Goal: Information Seeking & Learning: Check status

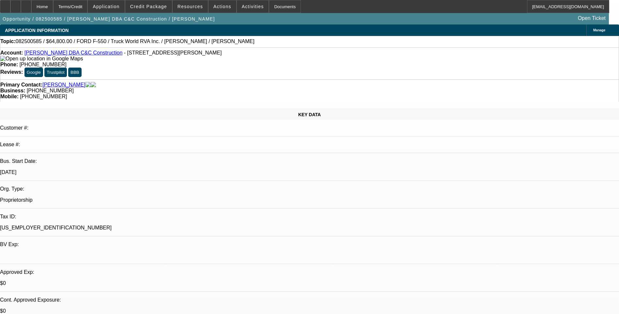
select select "0.1"
select select "2"
select select "0"
select select "6"
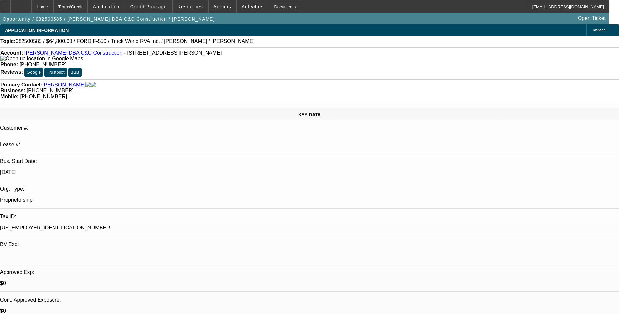
select select "0.1"
select select "2"
select select "0"
select select "6"
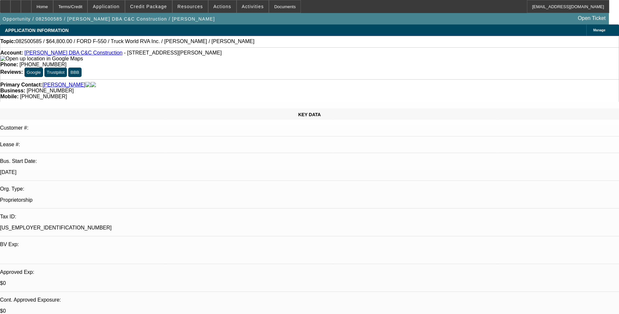
select select "0"
select select "6"
select select "0"
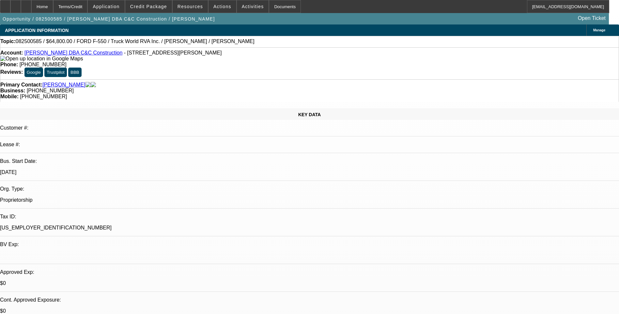
select select "0"
select select "6"
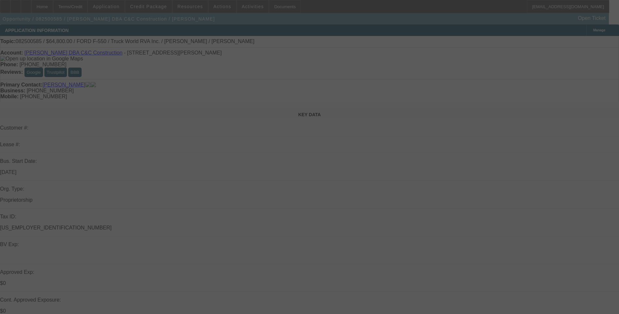
select select "0.1"
select select "2"
select select "0"
select select "0.1"
select select "2"
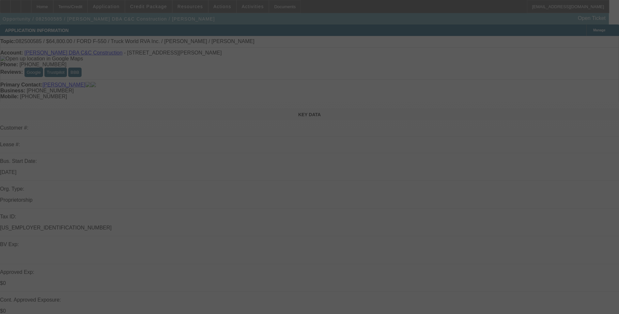
select select "0"
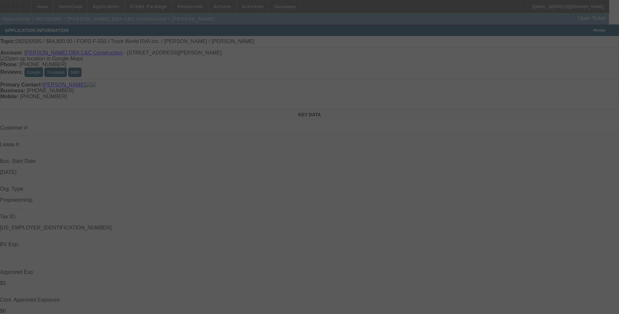
select select "0"
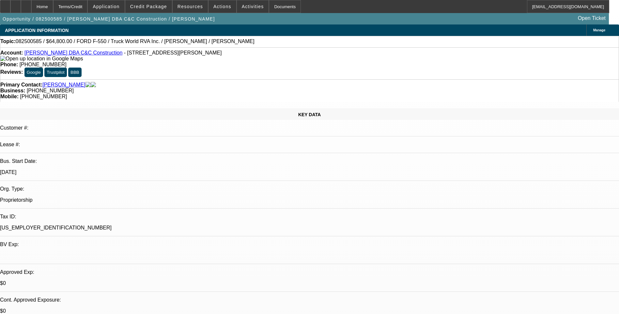
select select "1"
select select "2"
select select "6"
select select "1"
select select "2"
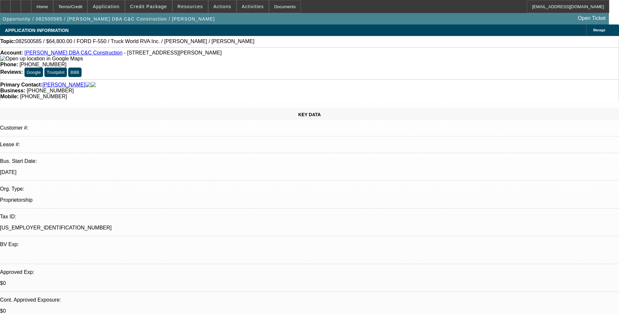
select select "6"
select select "1"
select select "6"
select select "1"
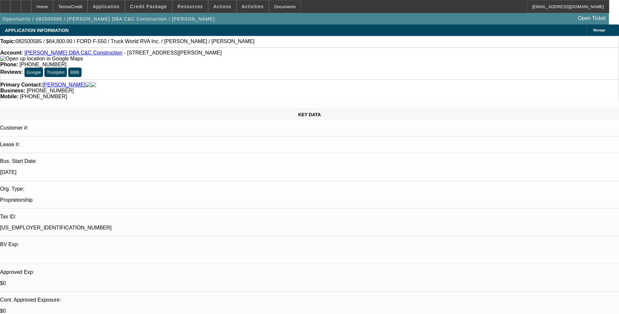
select select "1"
select select "6"
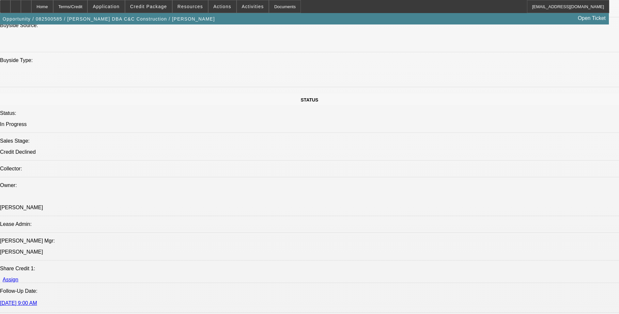
scroll to position [620, 0]
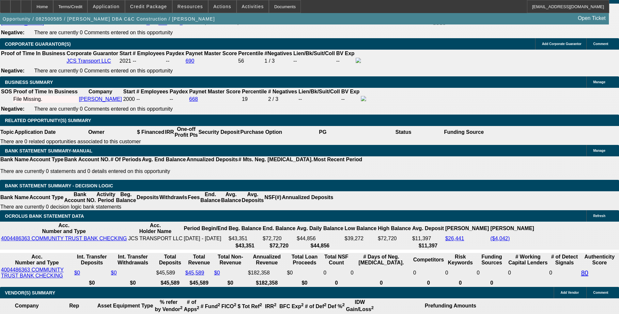
scroll to position [1044, 0]
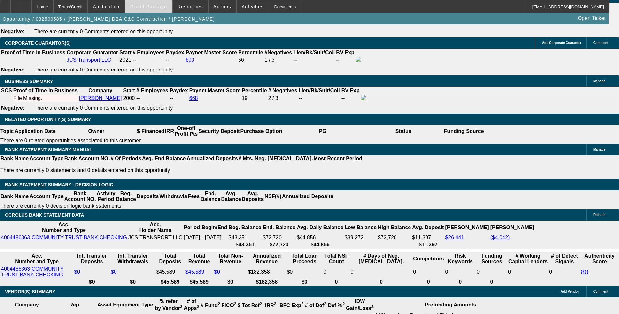
click at [162, 6] on span "Credit Package" at bounding box center [148, 6] width 37 height 5
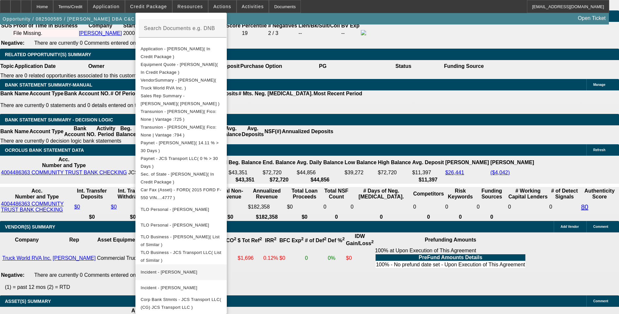
scroll to position [1109, 0]
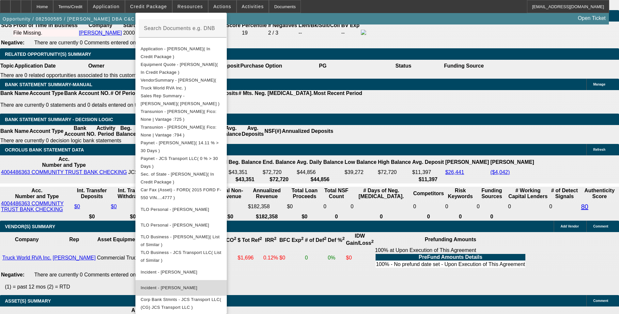
click at [194, 284] on span "Incident - Samples, John" at bounding box center [181, 288] width 81 height 8
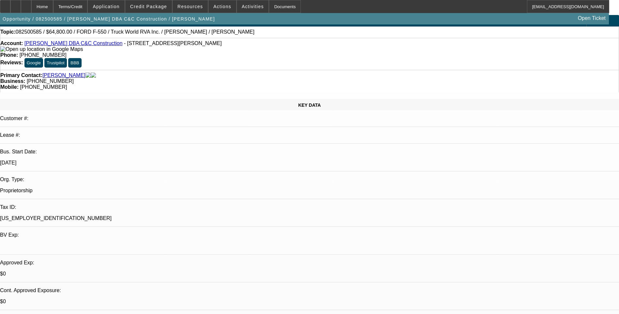
scroll to position [0, 0]
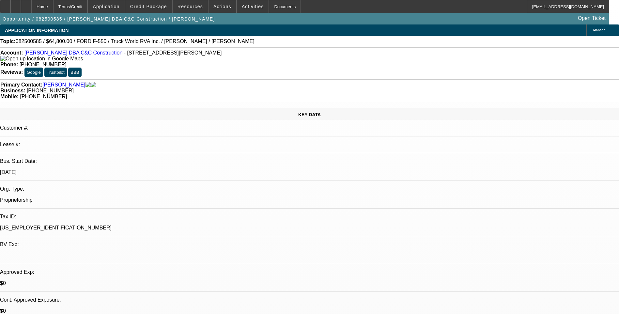
click at [407, 47] on div "Topic: 082500585 / $64,800.00 / FORD F-550 / Truck World RVA Inc. / Michael E. …" at bounding box center [309, 41] width 619 height 11
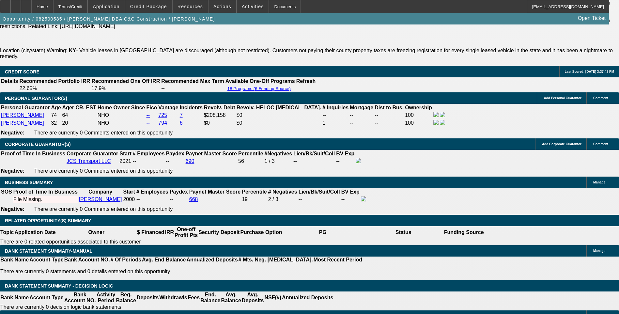
scroll to position [1011, 0]
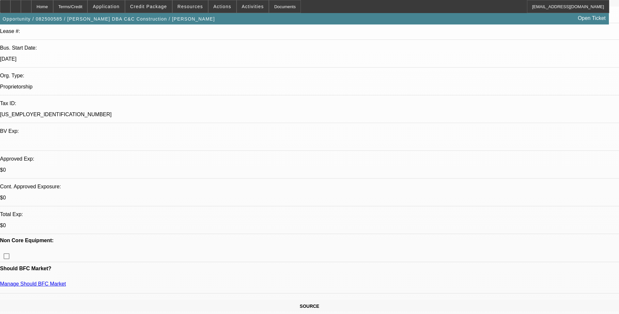
scroll to position [98, 0]
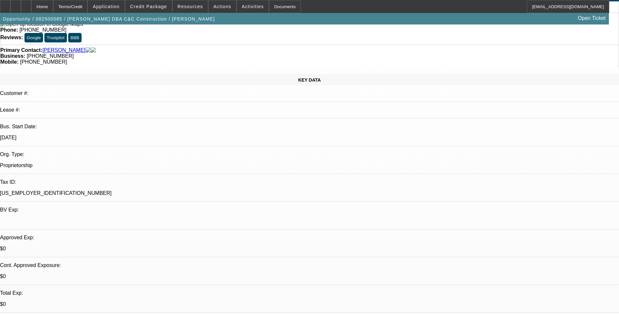
scroll to position [0, 0]
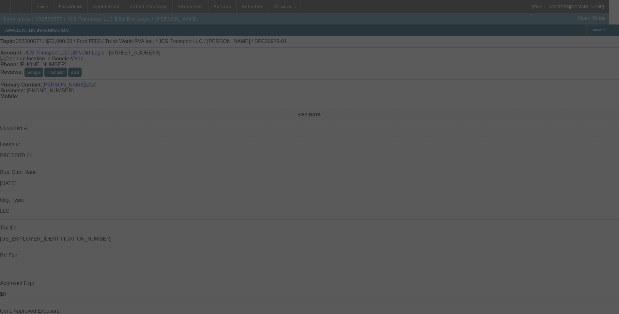
select select "0"
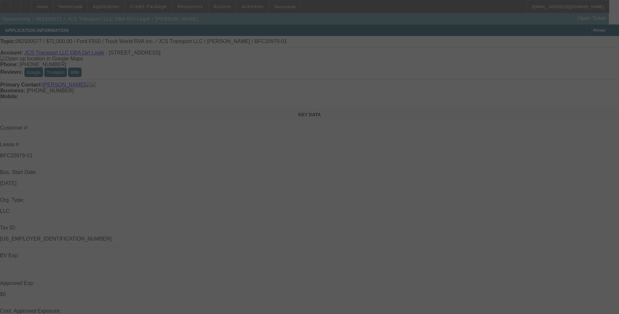
select select "0"
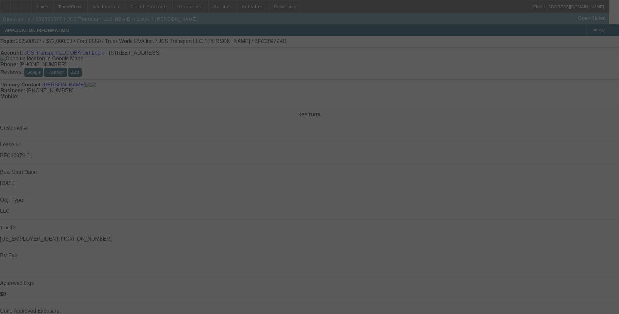
select select "0"
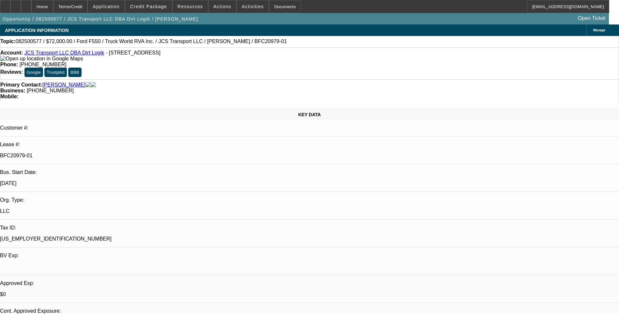
select select "1"
select select "6"
select select "1"
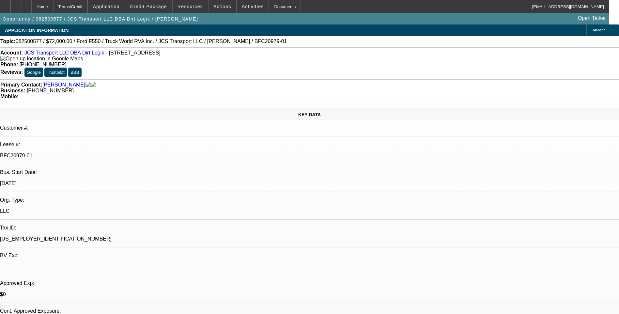
select select "6"
select select "1"
select select "6"
select select "1"
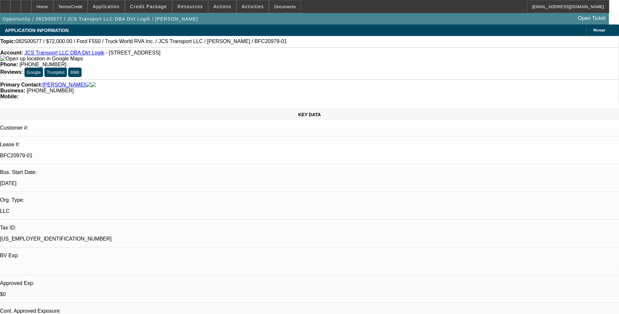
select select "1"
select select "6"
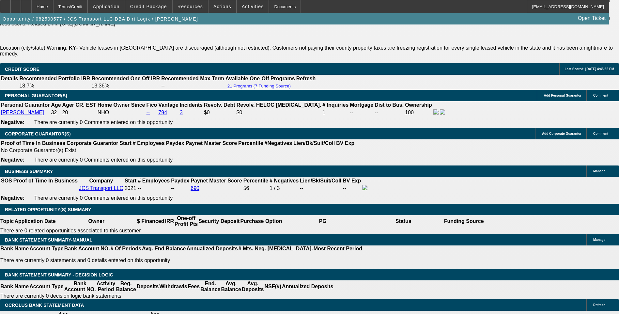
scroll to position [979, 0]
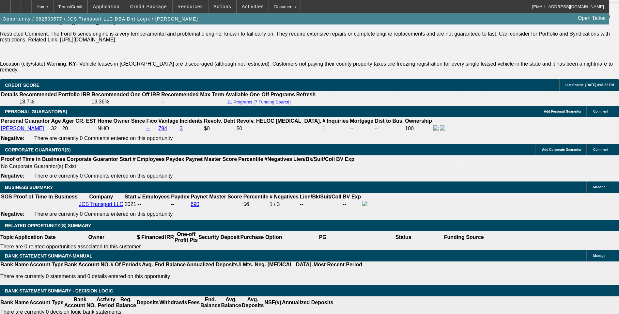
select select "0.1"
select select "0"
select select "6"
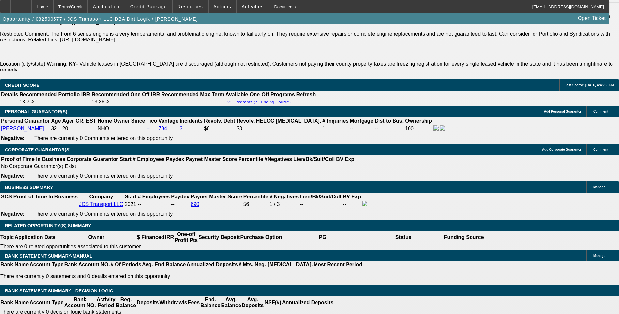
select select "0"
select select "6"
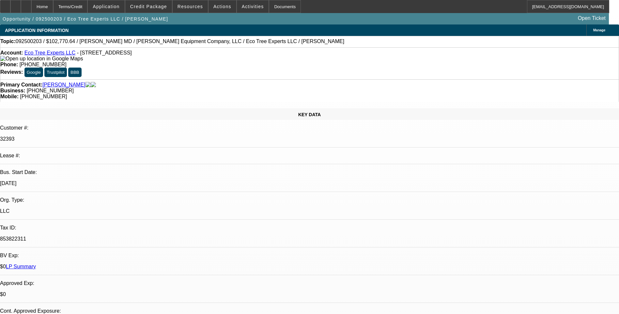
select select "0"
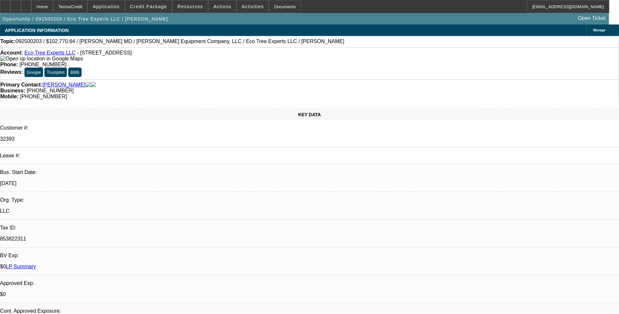
select select "0"
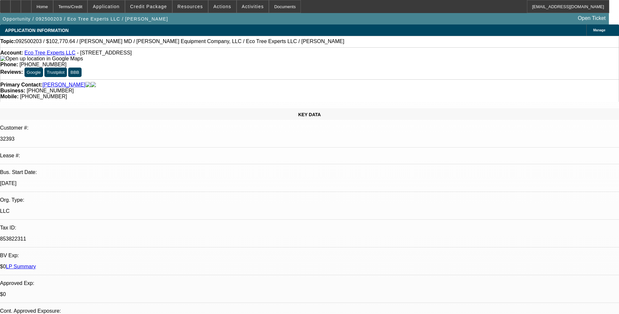
select select "0"
select select "1"
select select "6"
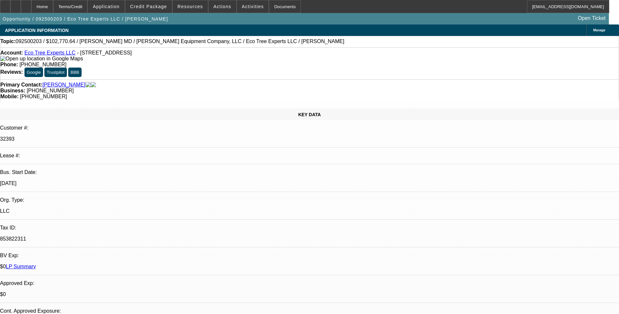
select select "1"
select select "6"
select select "1"
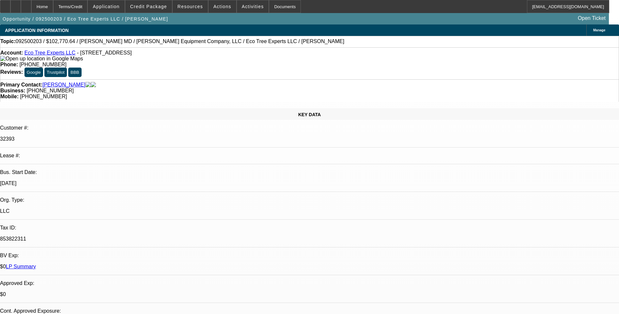
select select "6"
select select "1"
select select "6"
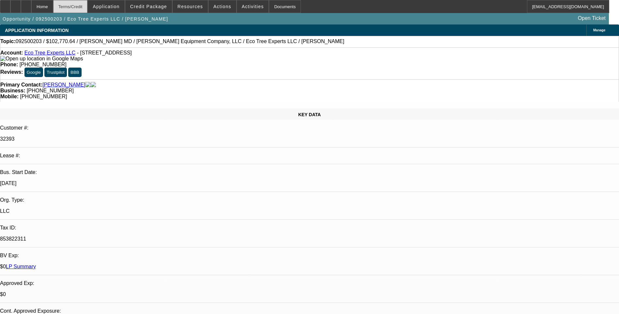
click at [82, 8] on div "Terms/Credit" at bounding box center [70, 6] width 35 height 13
click at [88, 8] on div "Terms/Credit" at bounding box center [70, 6] width 35 height 13
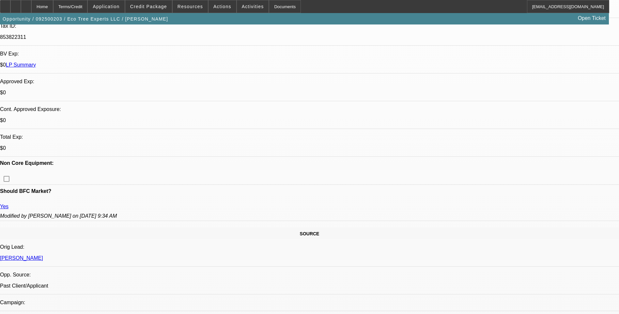
scroll to position [193, 0]
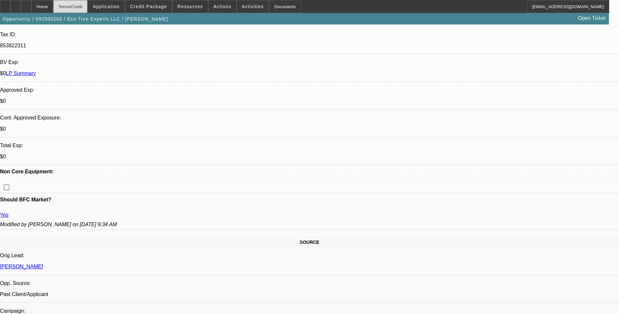
click at [86, 8] on div "Terms/Credit" at bounding box center [70, 6] width 35 height 13
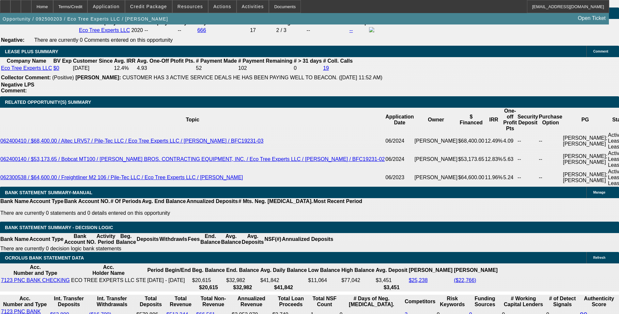
scroll to position [1106, 0]
